Goal: Transaction & Acquisition: Purchase product/service

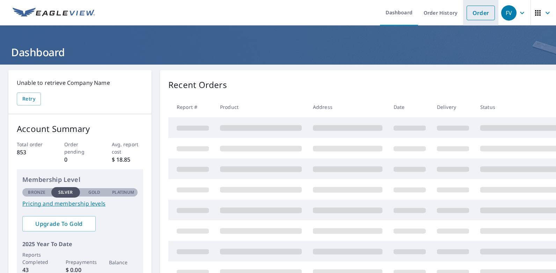
click at [474, 16] on link "Order" at bounding box center [481, 13] width 28 height 15
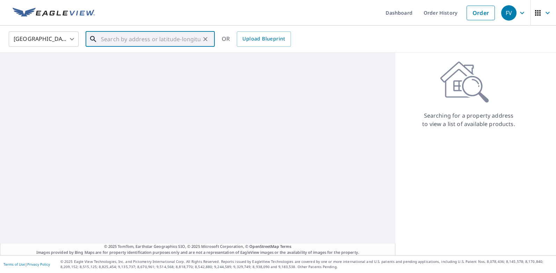
click at [190, 39] on input "text" at bounding box center [151, 39] width 100 height 20
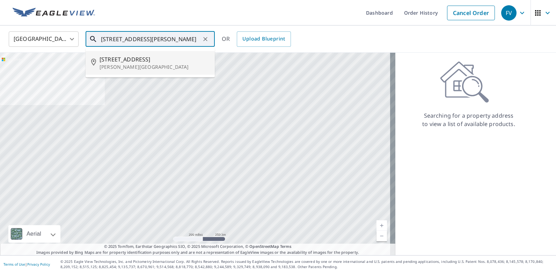
click at [125, 65] on p "[PERSON_NAME][GEOGRAPHIC_DATA]" at bounding box center [155, 67] width 110 height 7
type input "[STREET_ADDRESS][PERSON_NAME]"
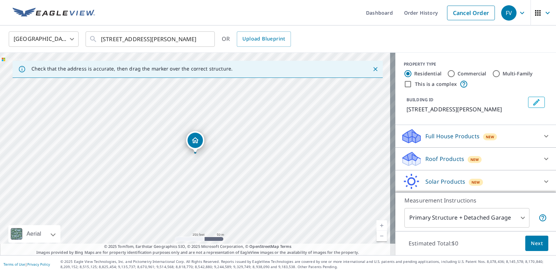
click at [377, 225] on link "Current Level 17, Zoom In" at bounding box center [382, 225] width 10 height 10
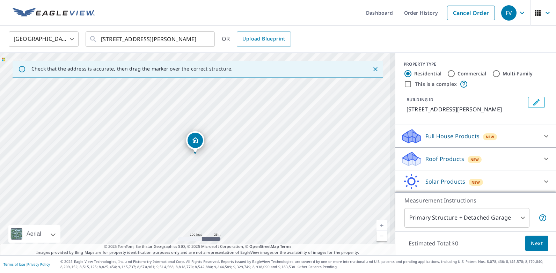
click at [377, 225] on link "Current Level 18, Zoom In" at bounding box center [382, 225] width 10 height 10
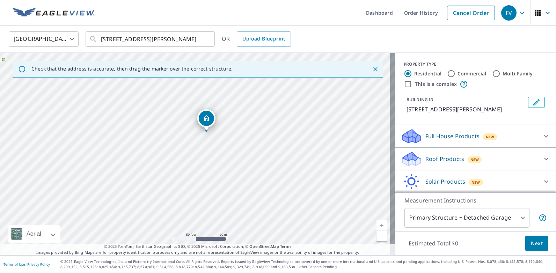
drag, startPoint x: 194, startPoint y: 143, endPoint x: 205, endPoint y: 121, distance: 24.7
click at [542, 159] on icon at bounding box center [546, 159] width 8 height 8
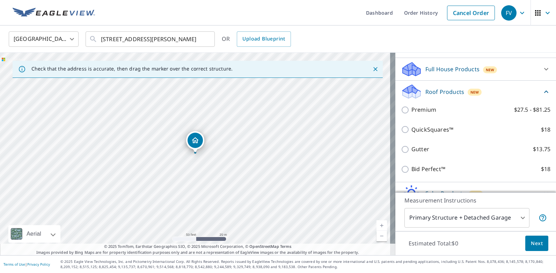
scroll to position [70, 0]
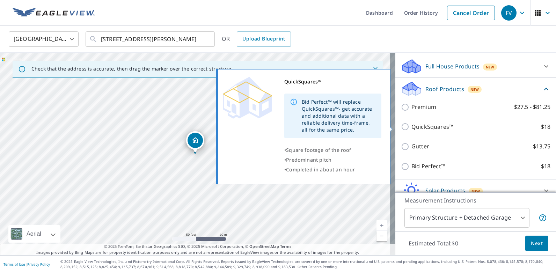
click at [401, 127] on input "QuickSquares™ $18" at bounding box center [406, 127] width 10 height 8
checkbox input "true"
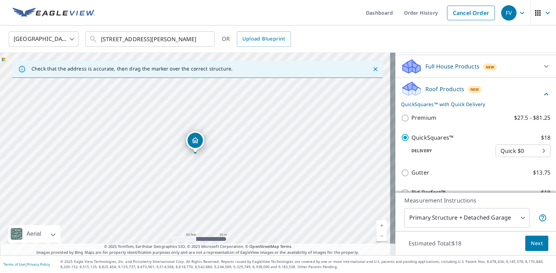
click at [533, 245] on span "Next" at bounding box center [537, 243] width 12 height 9
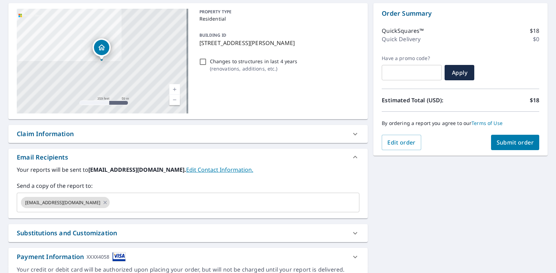
scroll to position [70, 0]
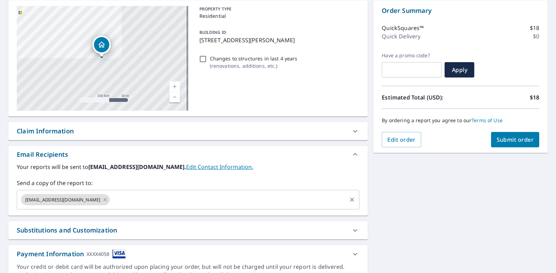
click at [111, 202] on input "text" at bounding box center [228, 199] width 235 height 13
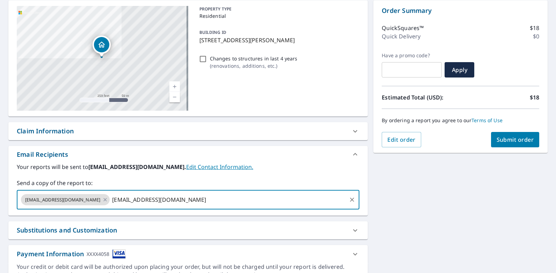
type input "[EMAIL_ADDRESS][DOMAIN_NAME]"
click at [515, 137] on span "Submit order" at bounding box center [515, 140] width 37 height 8
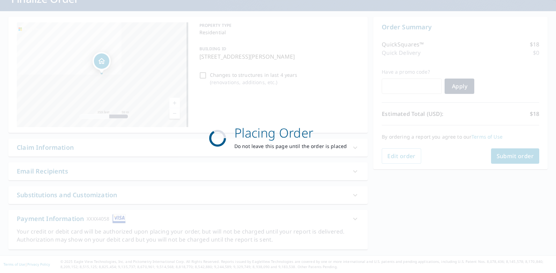
scroll to position [53, 0]
